Goal: Task Accomplishment & Management: Manage account settings

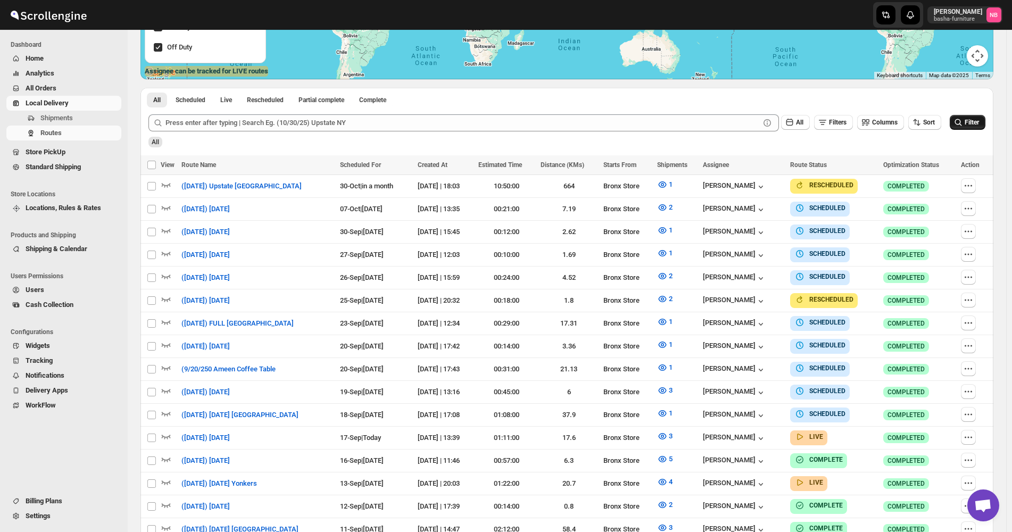
click at [964, 122] on icon "submit" at bounding box center [958, 122] width 11 height 11
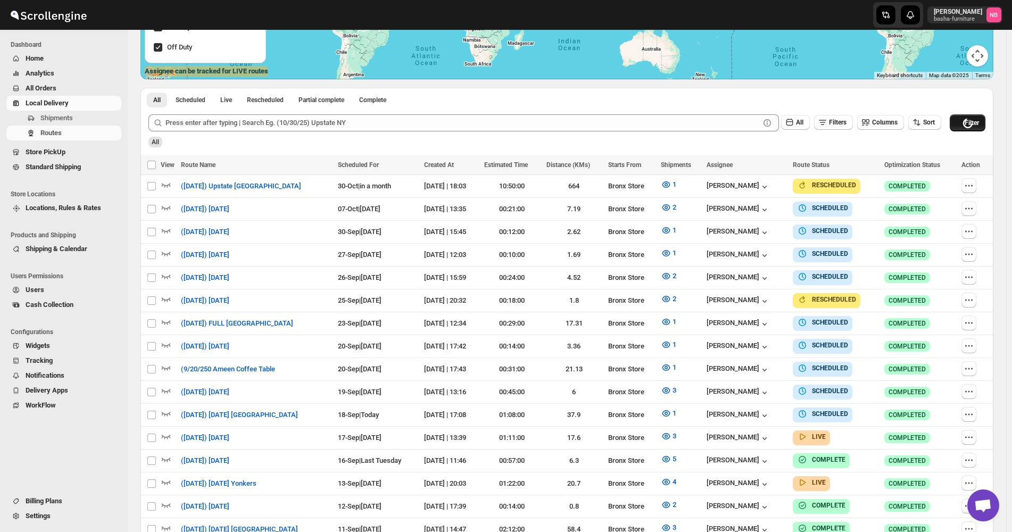
scroll to position [236, 0]
click at [971, 412] on icon "button" at bounding box center [969, 414] width 11 height 11
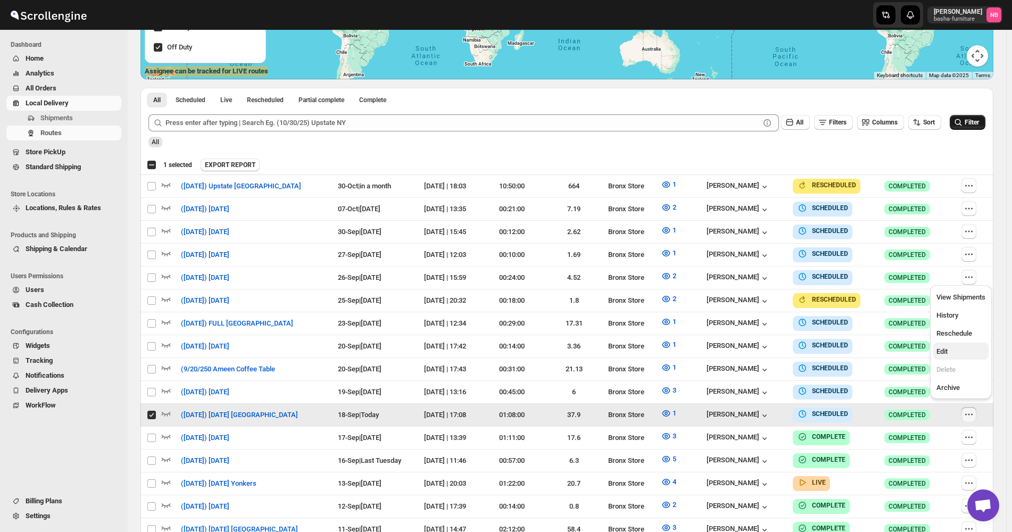
click at [968, 355] on span "Edit" at bounding box center [961, 351] width 49 height 11
checkbox input "false"
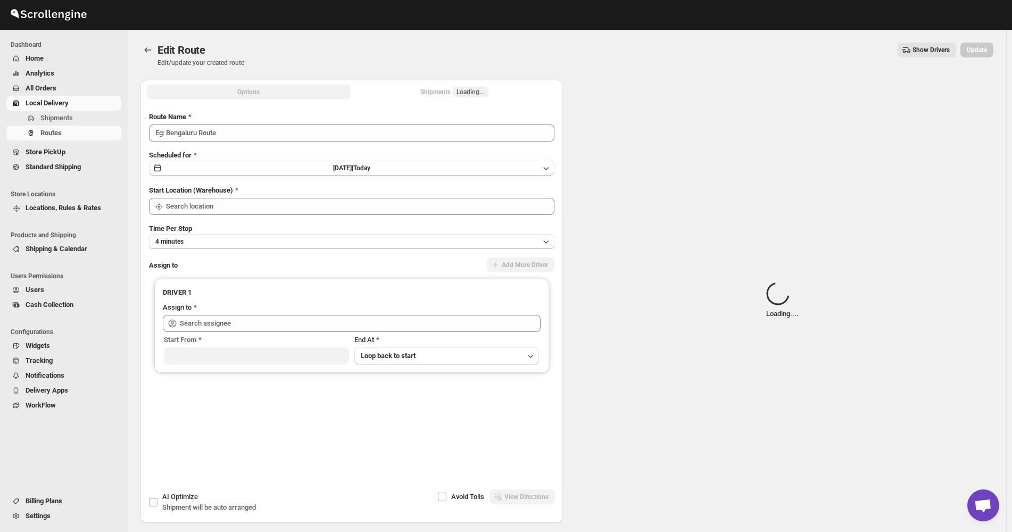
type input "(9/18/25) Thursday Queens"
type input "Bronx Store"
type input "Kumar Budhram (kumar16ld@gmail.com)"
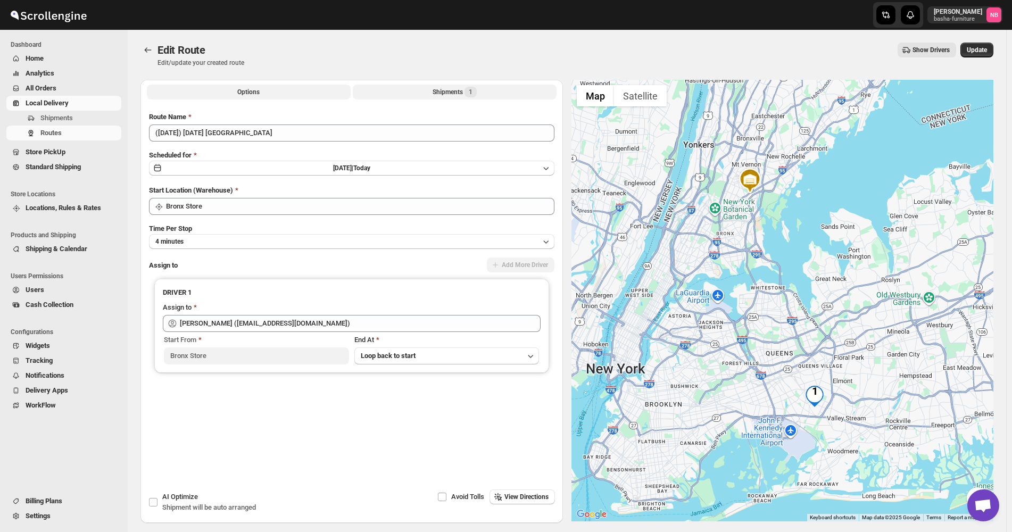
click at [405, 91] on button "Shipments 1" at bounding box center [455, 92] width 204 height 15
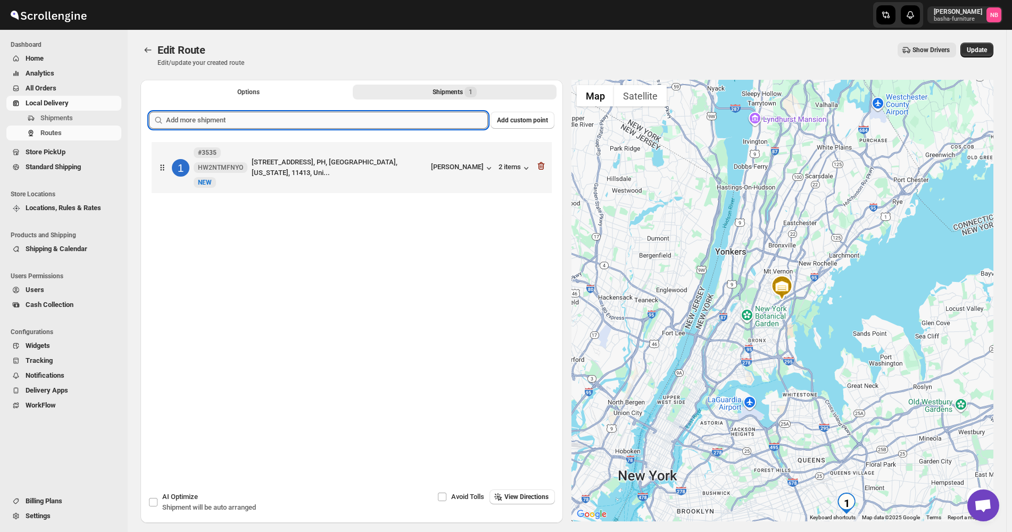
click at [384, 128] on input "text" at bounding box center [327, 120] width 322 height 17
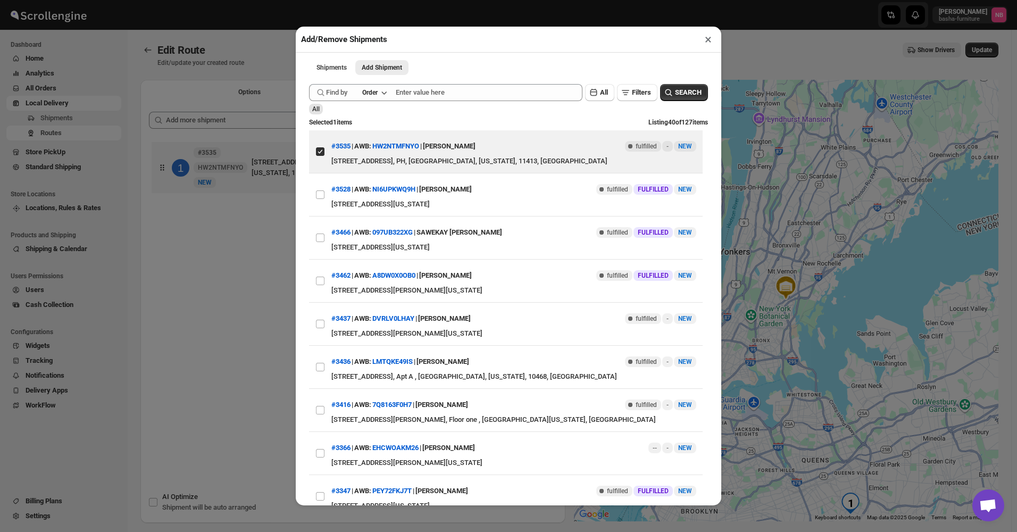
click at [283, 216] on div "Add/Remove Shipments × Shipments Add Shipment More views Shipments Add Shipment…" at bounding box center [508, 266] width 1017 height 532
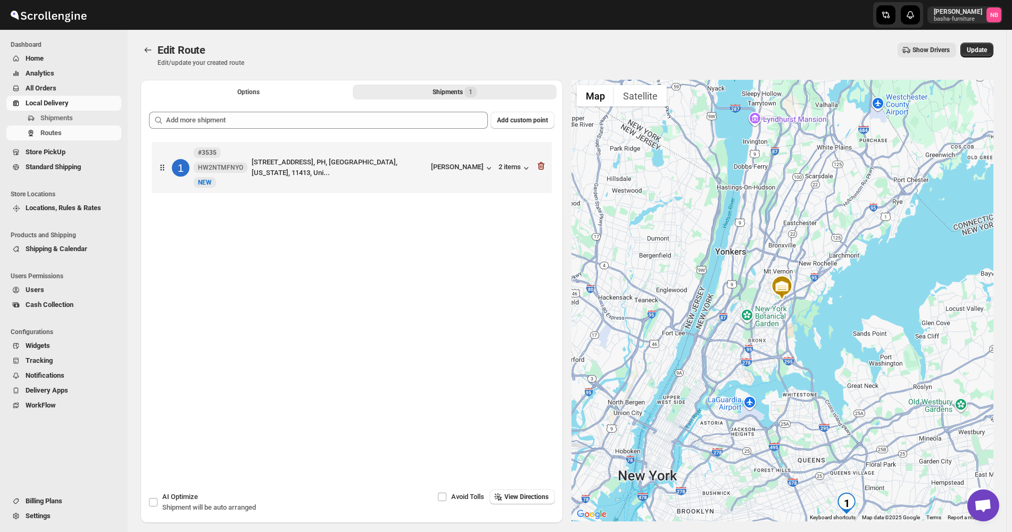
click at [75, 79] on button "Analytics" at bounding box center [63, 73] width 115 height 15
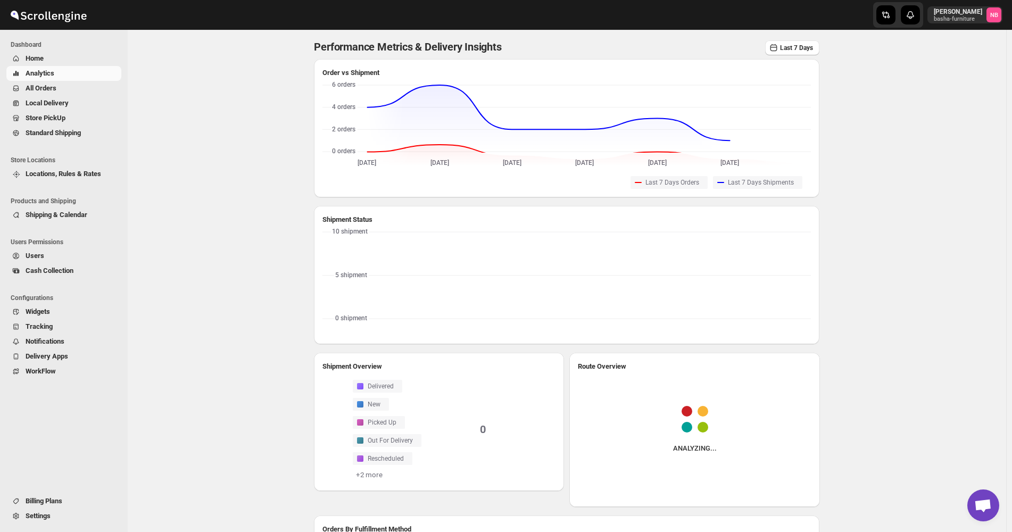
click at [69, 85] on span "All Orders" at bounding box center [73, 88] width 94 height 11
